Goal: Go to known website: Go to known website

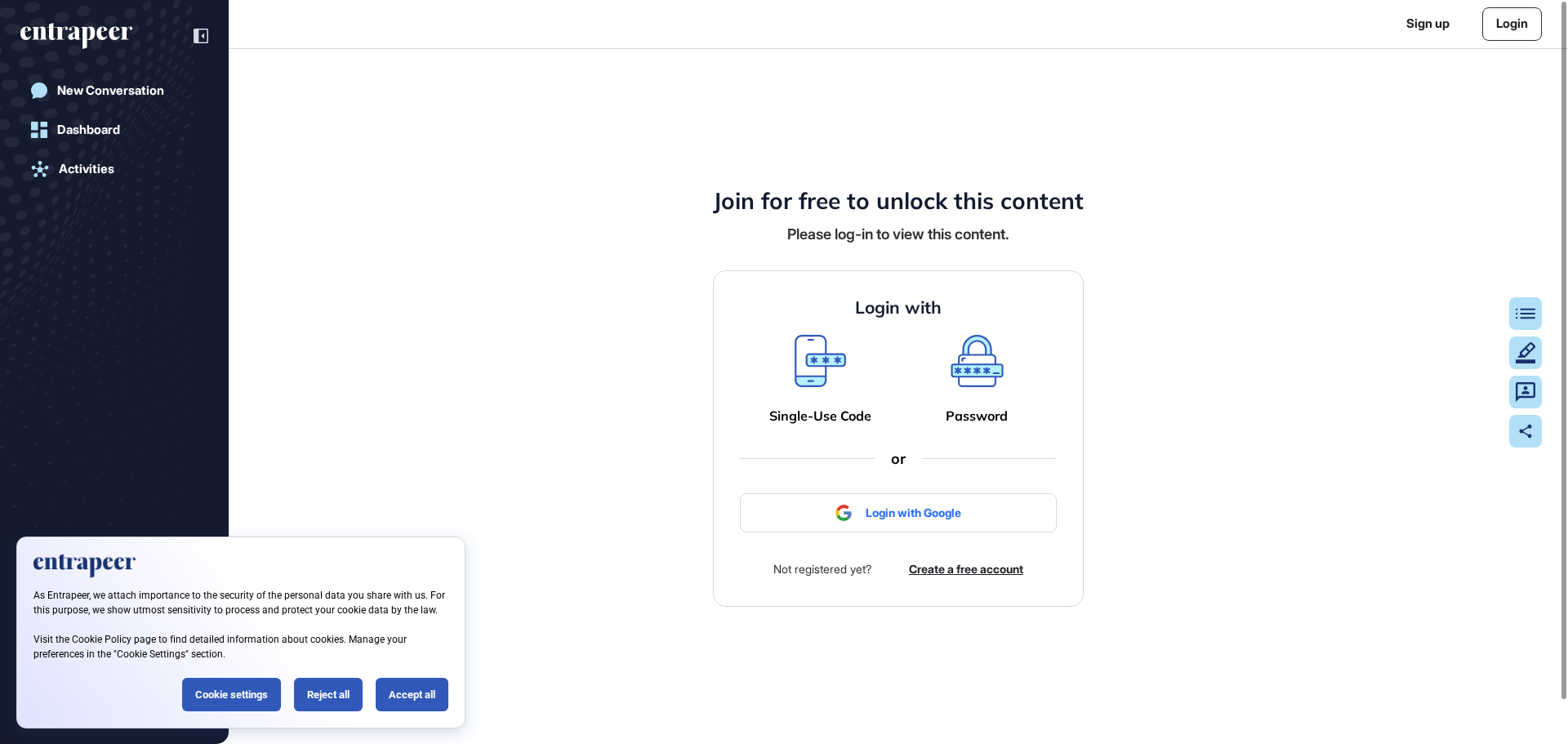
click at [823, 366] on icon at bounding box center [820, 360] width 51 height 52
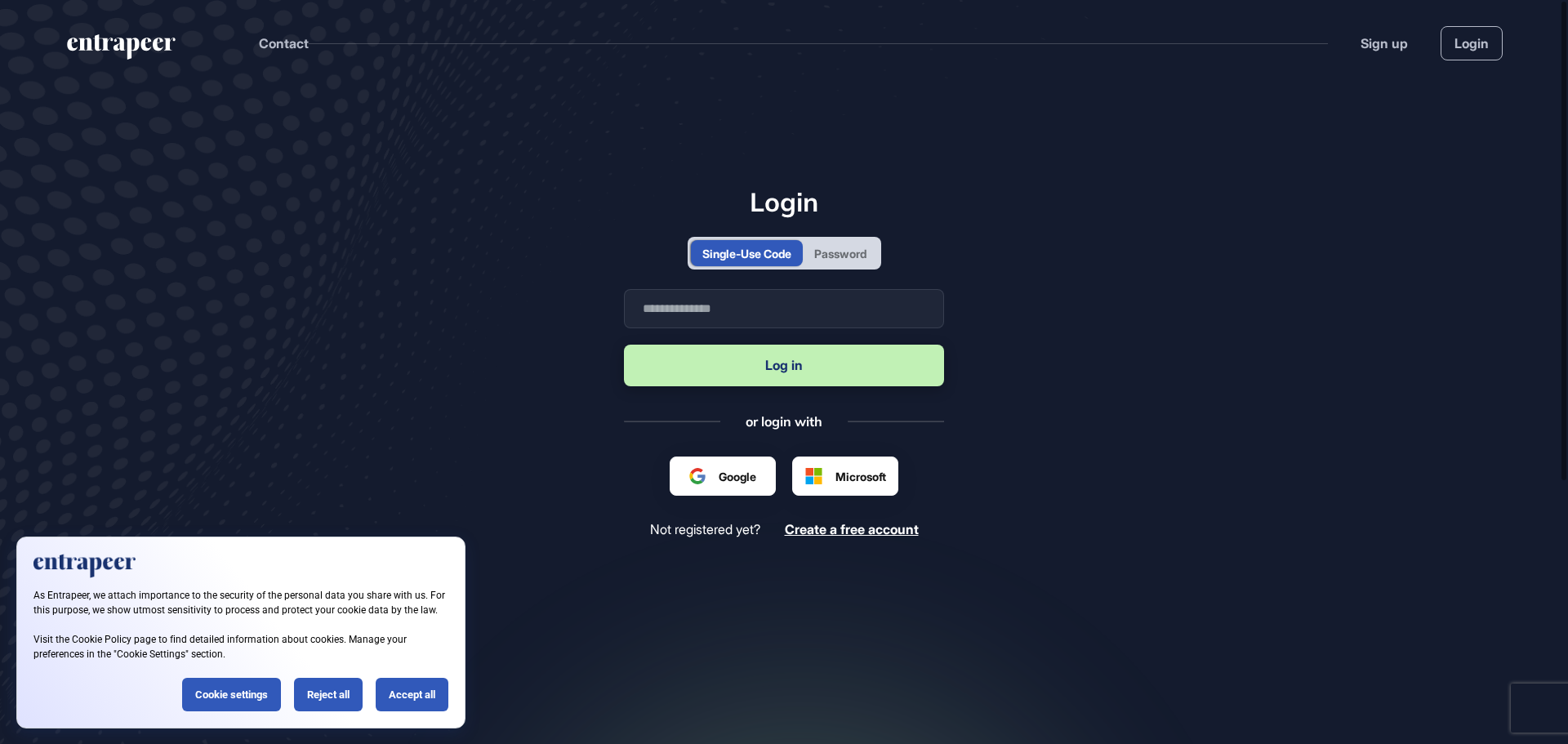
scroll to position [1, 1]
click at [779, 318] on input "text" at bounding box center [784, 309] width 320 height 39
click at [730, 260] on div "Single-Use Code" at bounding box center [746, 253] width 89 height 17
click at [714, 314] on input "text" at bounding box center [784, 309] width 320 height 39
type input "**********"
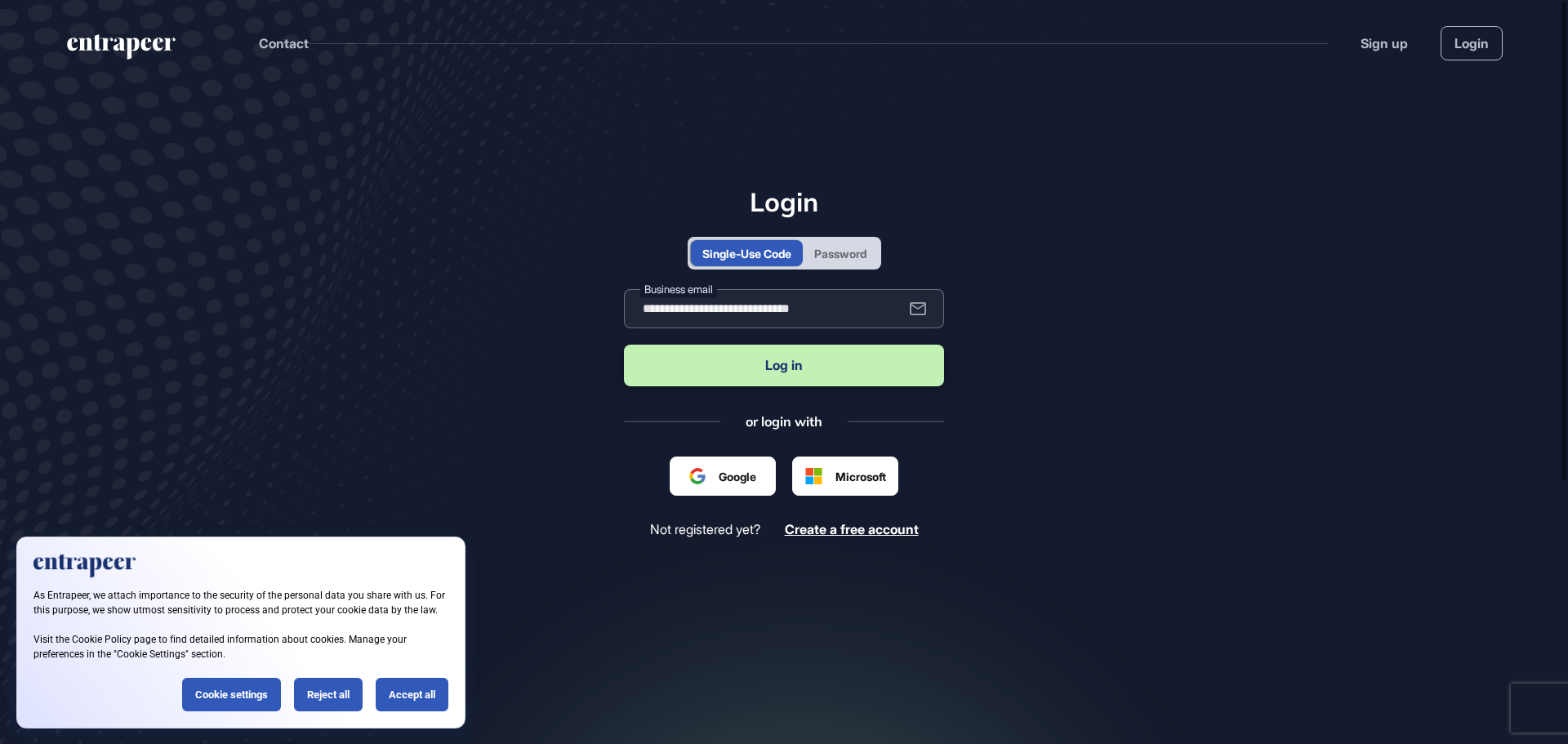
click at [623, 344] on button "Log in" at bounding box center [784, 365] width 320 height 41
click at [830, 249] on div "Password" at bounding box center [840, 253] width 52 height 17
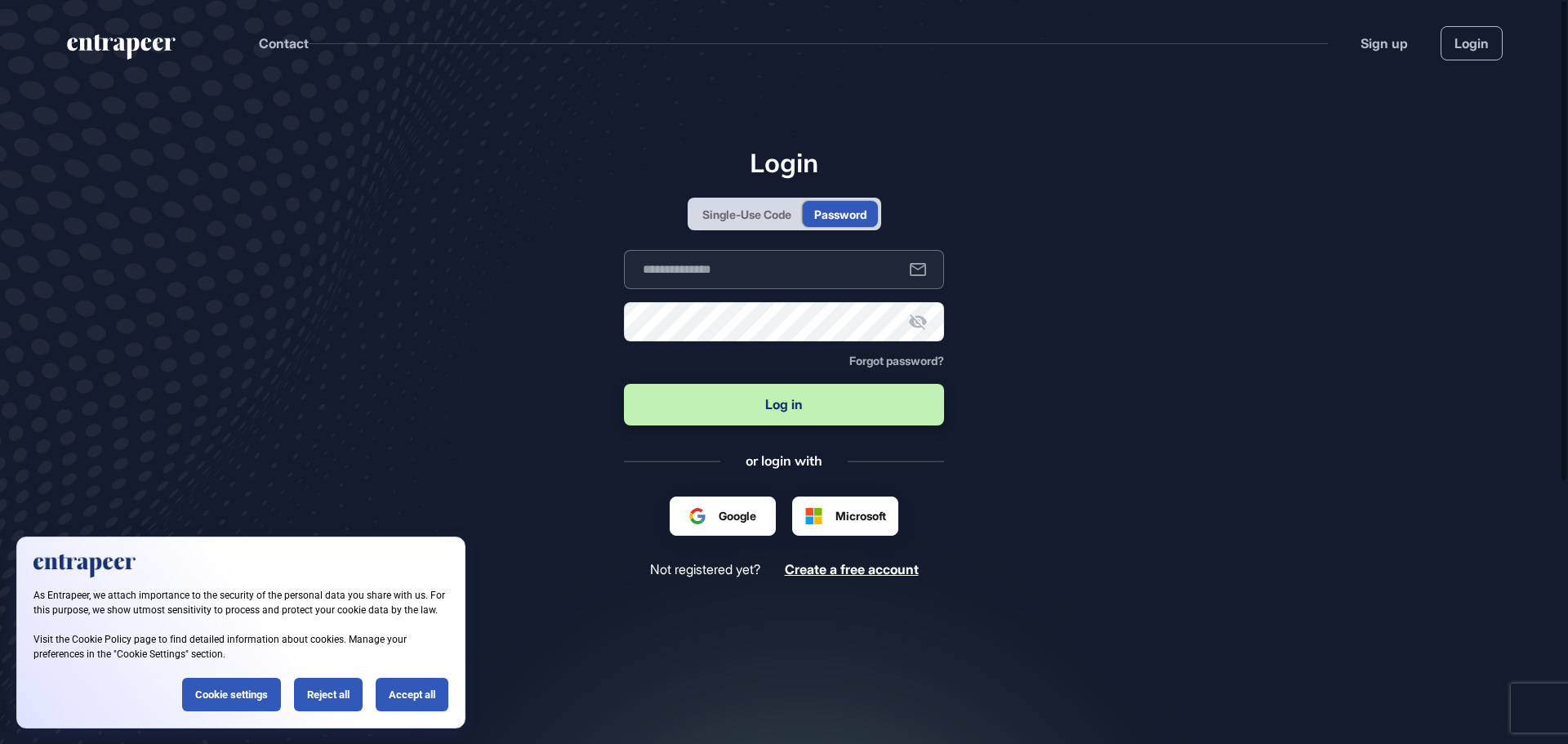
click at [705, 263] on input "text" at bounding box center [784, 269] width 320 height 39
click at [760, 210] on div "Single-Use Code" at bounding box center [746, 213] width 89 height 17
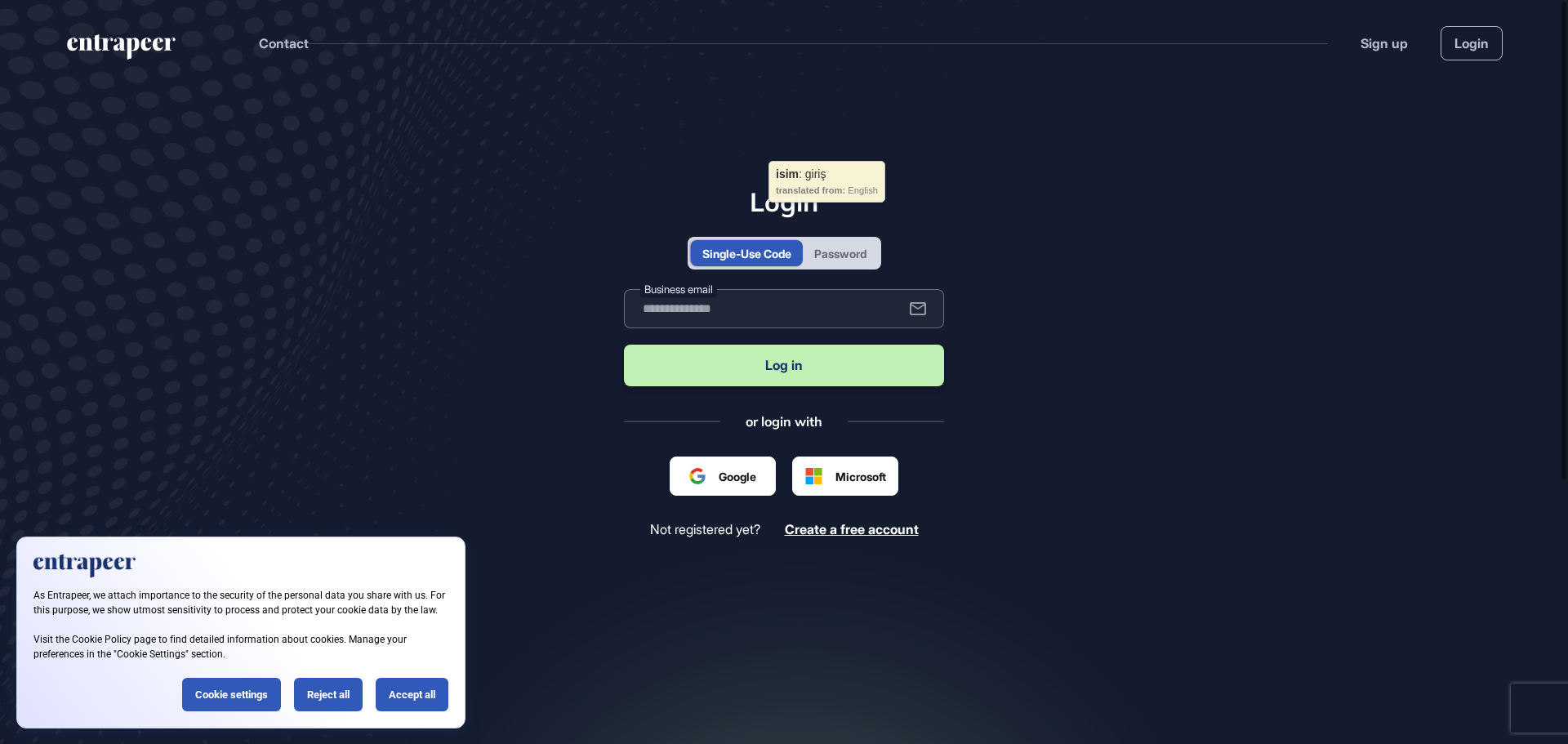
click at [748, 301] on input "text" at bounding box center [784, 309] width 320 height 39
click at [451, 276] on main "Login Single-Use Code Password Business email Log in or login with Google Micro…" at bounding box center [784, 432] width 1568 height 695
